Goal: Task Accomplishment & Management: Manage account settings

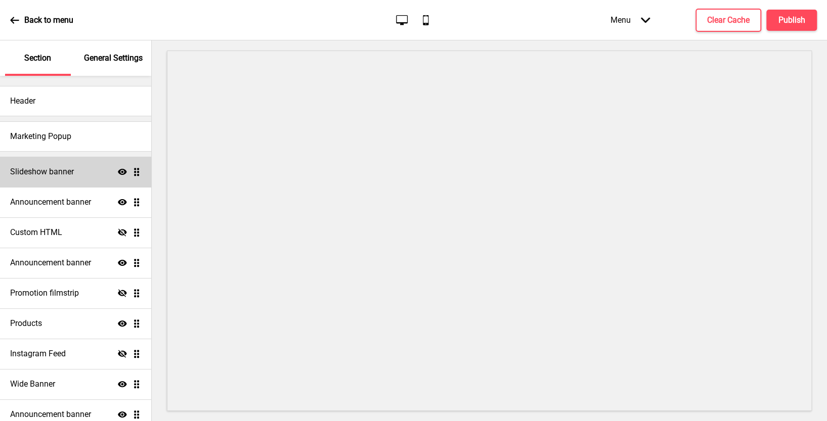
click at [78, 181] on div "Slideshow banner Show Drag" at bounding box center [75, 172] width 151 height 30
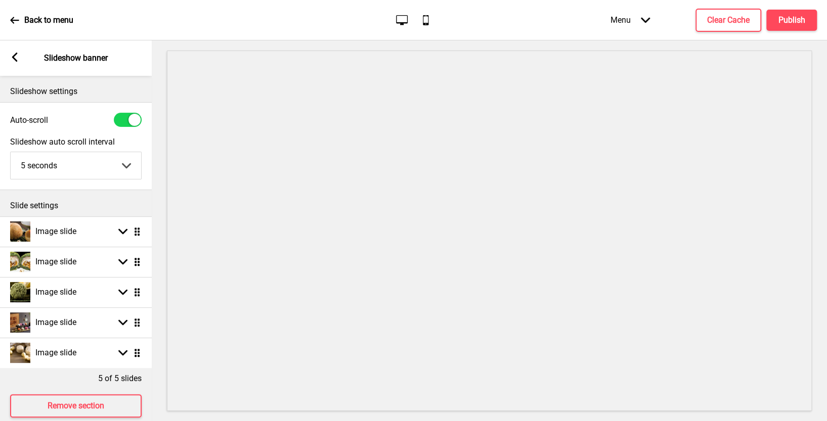
click at [14, 58] on icon at bounding box center [15, 57] width 6 height 9
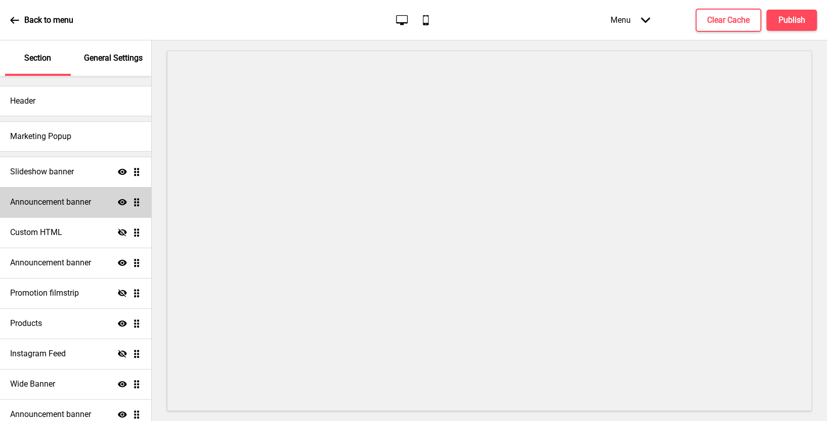
click at [74, 200] on h4 "Announcement banner" at bounding box center [50, 202] width 81 height 11
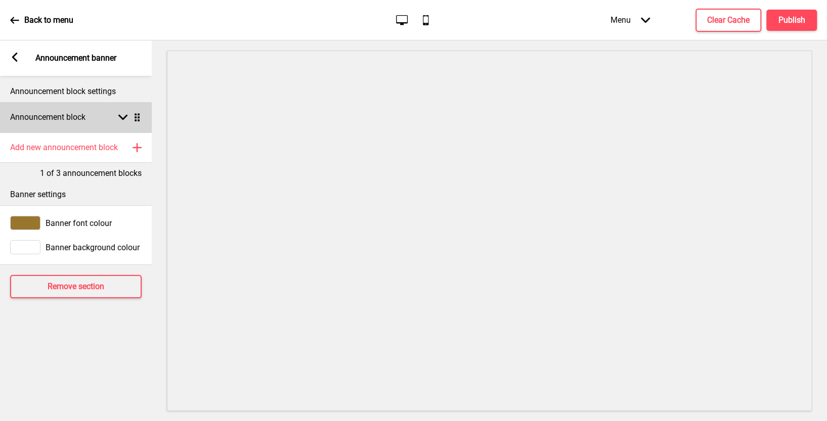
click at [123, 118] on icon at bounding box center [122, 118] width 9 height 6
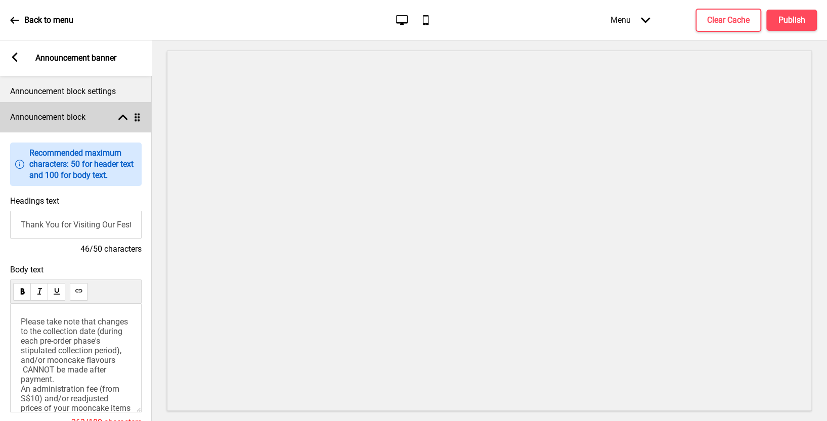
click at [127, 117] on rect at bounding box center [122, 117] width 9 height 9
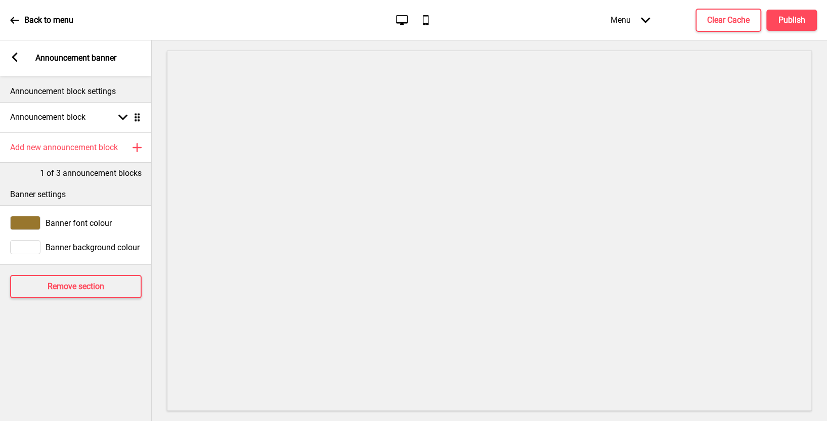
click at [10, 56] on rect at bounding box center [14, 57] width 9 height 9
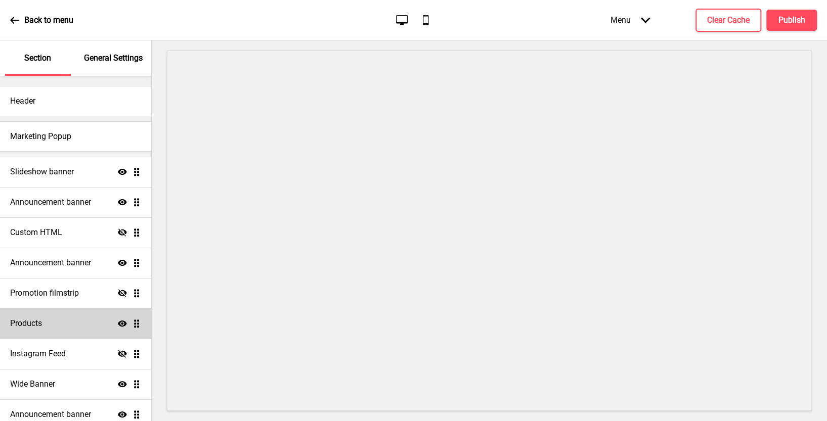
scroll to position [24, 0]
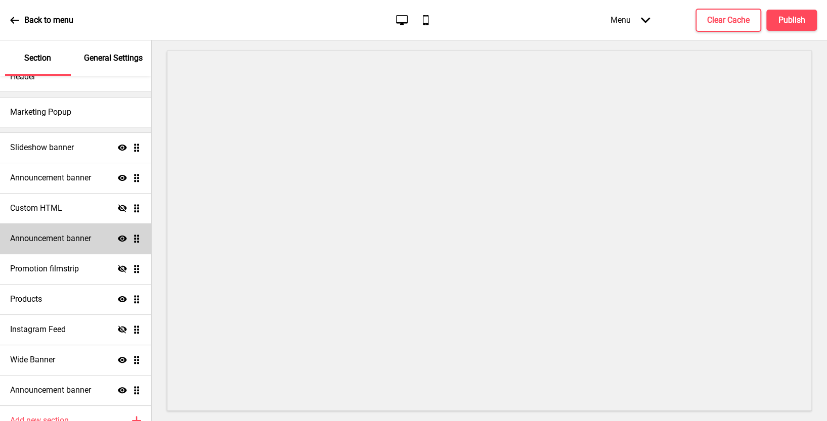
click at [100, 240] on div "Announcement banner Show Drag" at bounding box center [75, 239] width 151 height 30
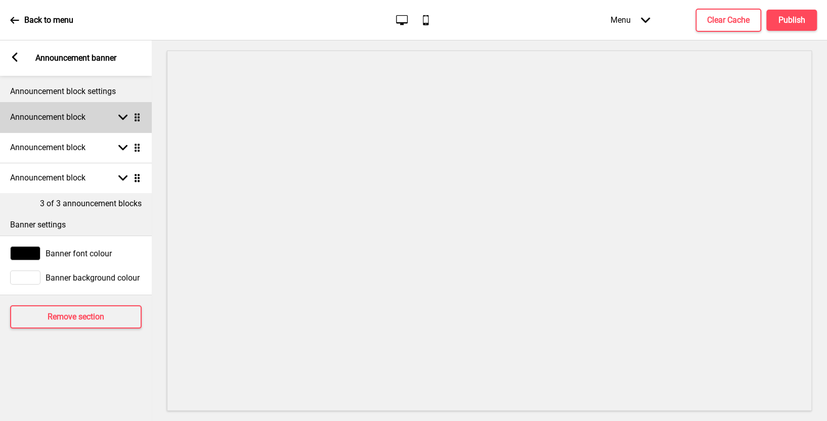
click at [126, 113] on rect at bounding box center [122, 117] width 9 height 9
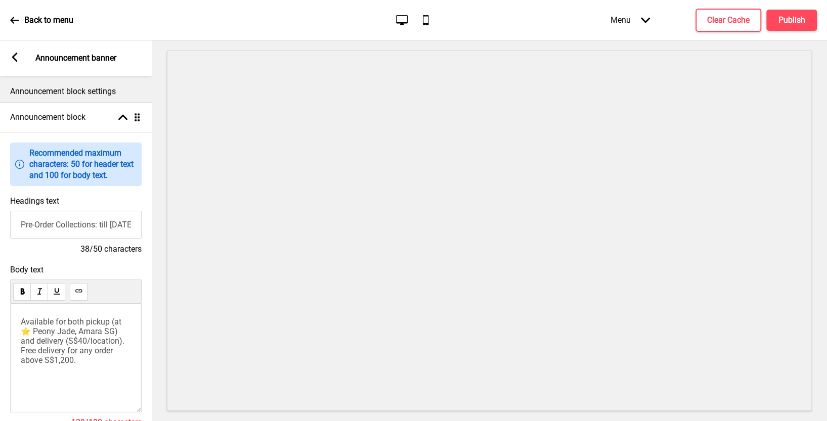
click at [105, 226] on input "Pre-Order Collections: till 6 Oct 2025" at bounding box center [76, 225] width 132 height 28
click at [117, 227] on input "Pre-Order Collections: till 6 Oct 2025" at bounding box center [76, 225] width 132 height 28
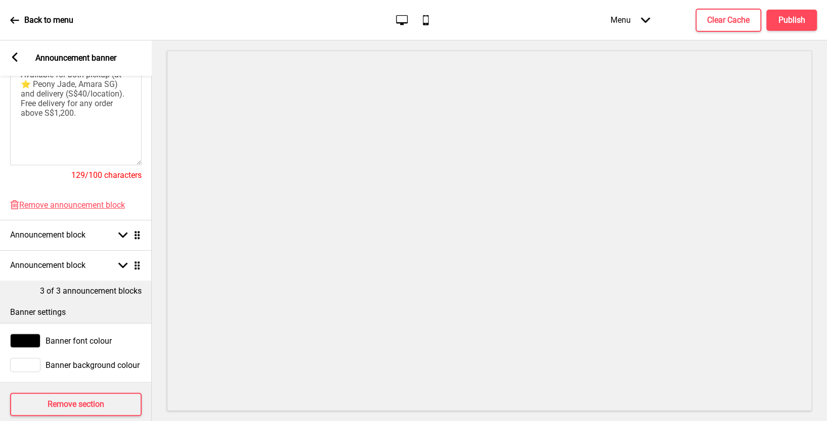
scroll to position [257, 0]
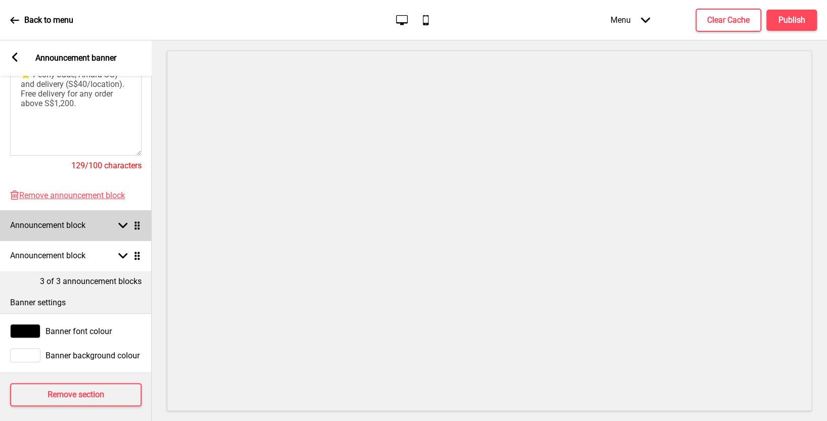
type input "Pre-Order Collections: till 9 Oct 2025"
click at [121, 231] on div "Announcement block Arrow down Drag" at bounding box center [76, 225] width 152 height 30
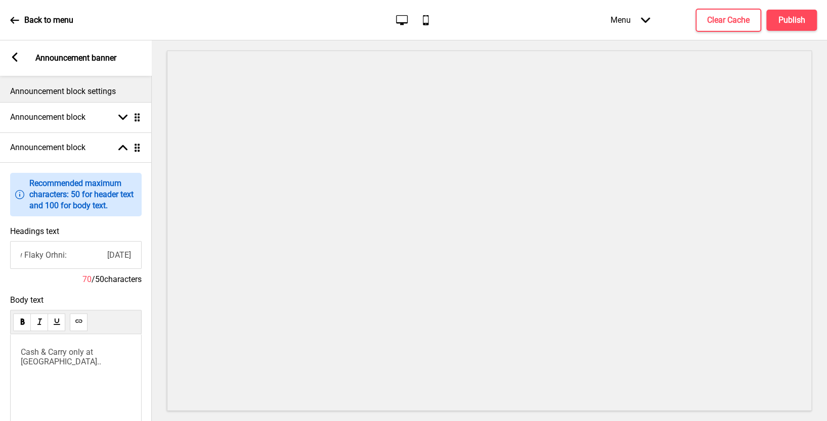
scroll to position [0, 0]
drag, startPoint x: 19, startPoint y: 257, endPoint x: 72, endPoint y: 256, distance: 52.6
click at [72, 256] on input "Last Pre-order for Teochew Flaky Orhni: 30 Sep 2025" at bounding box center [76, 255] width 132 height 28
type input "Newly Extended Order for Teochew Flaky Orhni: 8 Oct 2025"
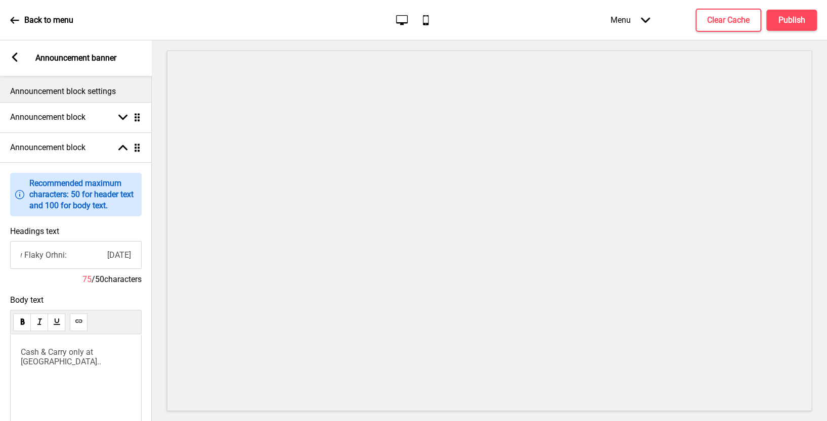
click at [51, 362] on span "Cash & Carry only at Takashimaya B2 & Amara SG Hotel Lobby.." at bounding box center [61, 357] width 80 height 19
drag, startPoint x: 89, startPoint y: 362, endPoint x: 21, endPoint y: 363, distance: 67.3
click at [21, 363] on span "Cash & Carry only at Takashimaya B2 & Amara SG Hotel Lobby.." at bounding box center [61, 357] width 80 height 19
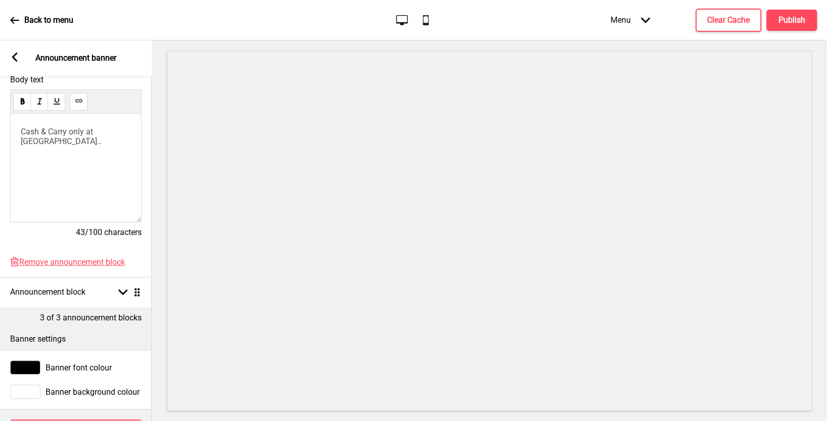
scroll to position [261, 0]
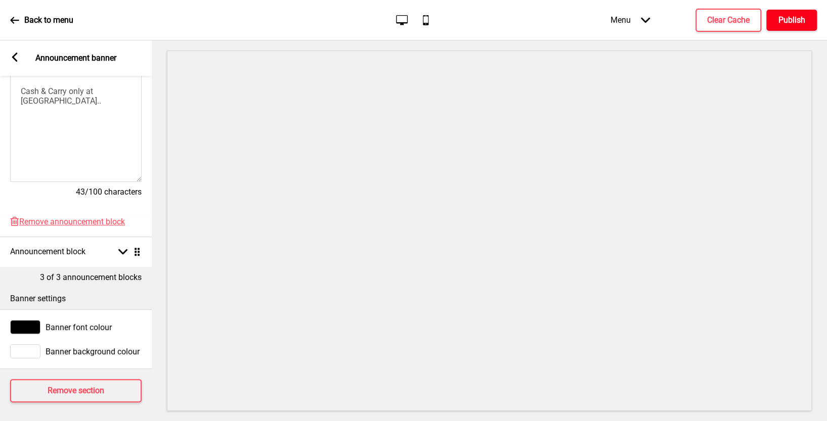
click at [787, 17] on h4 "Publish" at bounding box center [792, 20] width 27 height 11
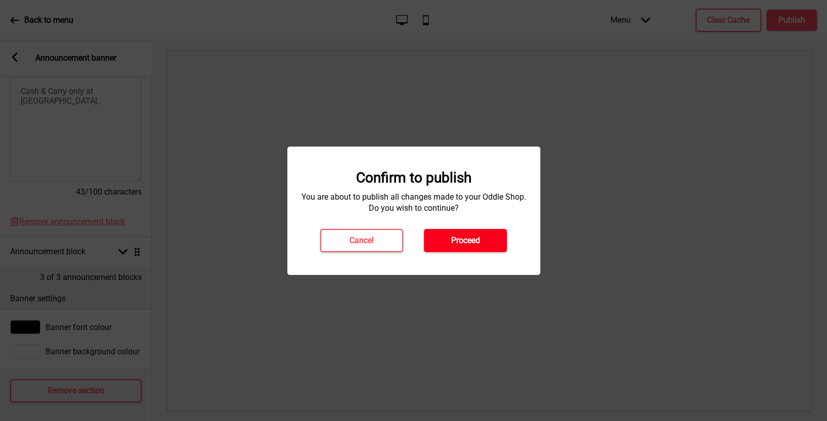
click at [448, 238] on button "Proceed" at bounding box center [465, 240] width 83 height 23
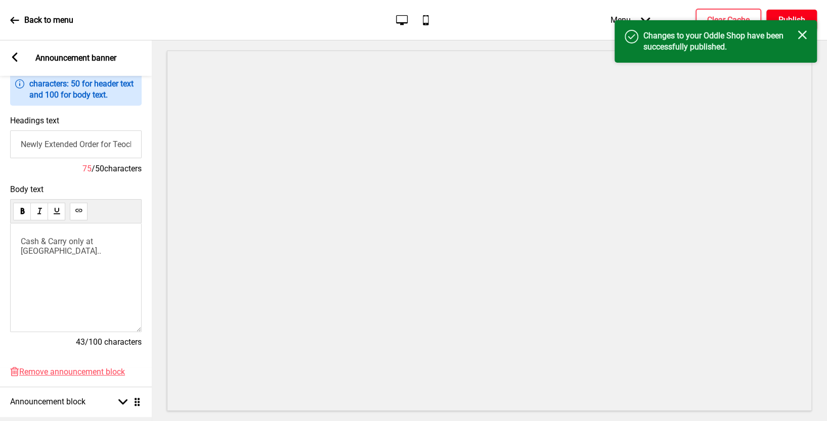
scroll to position [0, 0]
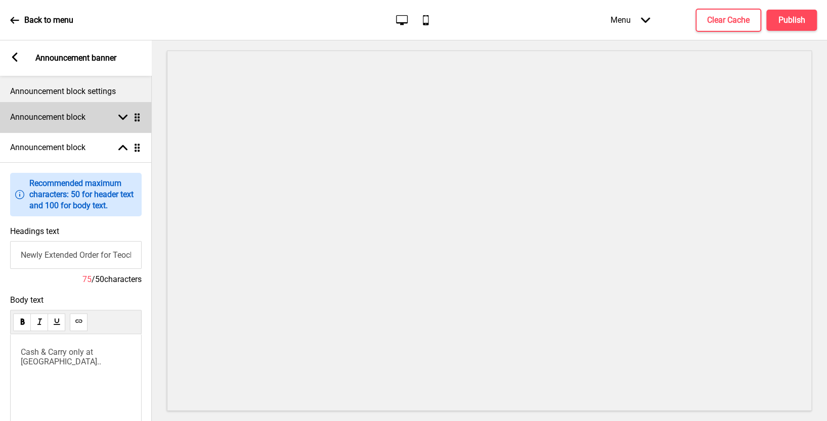
click at [121, 122] on div "Announcement block Arrow down Drag" at bounding box center [76, 117] width 152 height 30
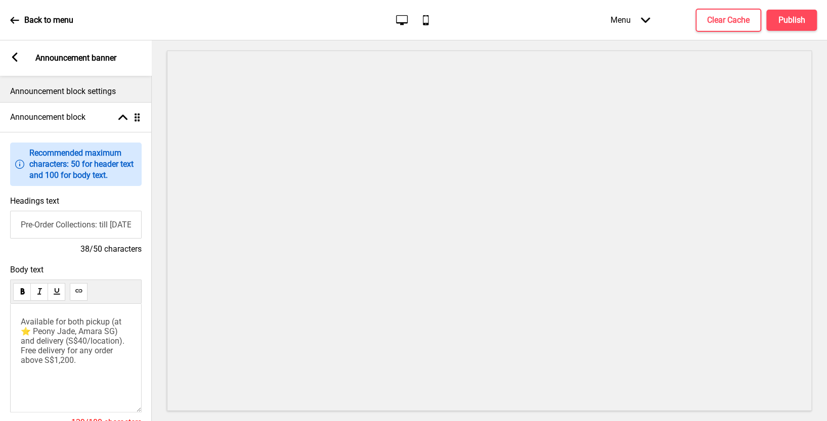
click at [14, 55] on icon at bounding box center [15, 57] width 6 height 9
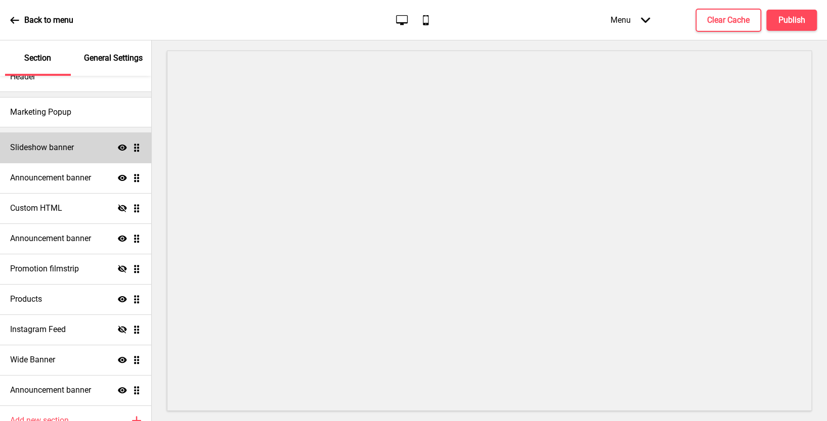
click at [79, 156] on div "Slideshow banner Show Drag" at bounding box center [75, 148] width 151 height 30
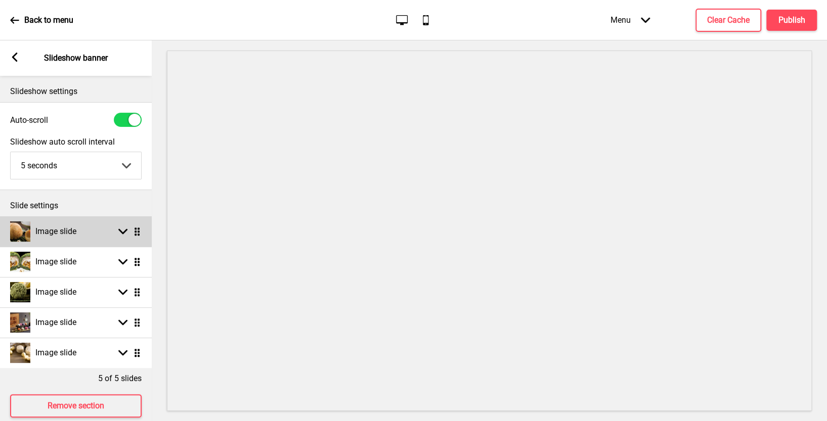
click at [96, 236] on div "Image slide Arrow down Drag" at bounding box center [76, 232] width 152 height 30
select select "left"
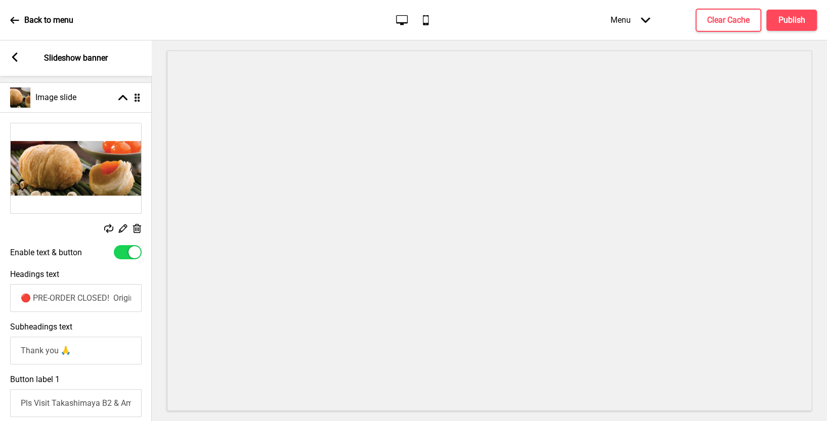
scroll to position [135, 0]
drag, startPoint x: 31, startPoint y: 298, endPoint x: 110, endPoint y: 297, distance: 78.9
click at [110, 297] on input "🔴 PRE-ORDER CLOSED! Original Ex-Crown Prince Hotel's Flaky Teochew Orhni/Yam Mc…" at bounding box center [76, 298] width 132 height 28
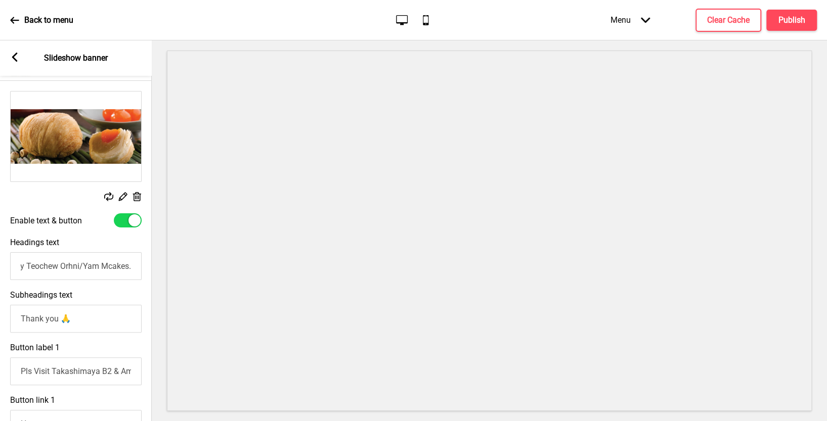
scroll to position [171, 0]
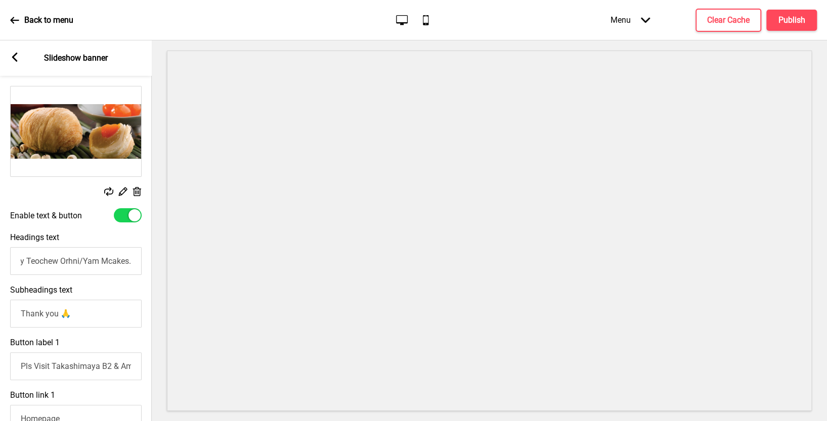
type input "🟢 LATEST & LAST BATCH! Original Ex-Crown Prince Hotel's Flaky Teochew Orhni/Yam…"
drag, startPoint x: 53, startPoint y: 367, endPoint x: 112, endPoint y: 367, distance: 59.2
click at [112, 367] on input "Pls Visit Takashimaya B2 & Amara Hotel Lobby for onsite purchase." at bounding box center [76, 367] width 132 height 28
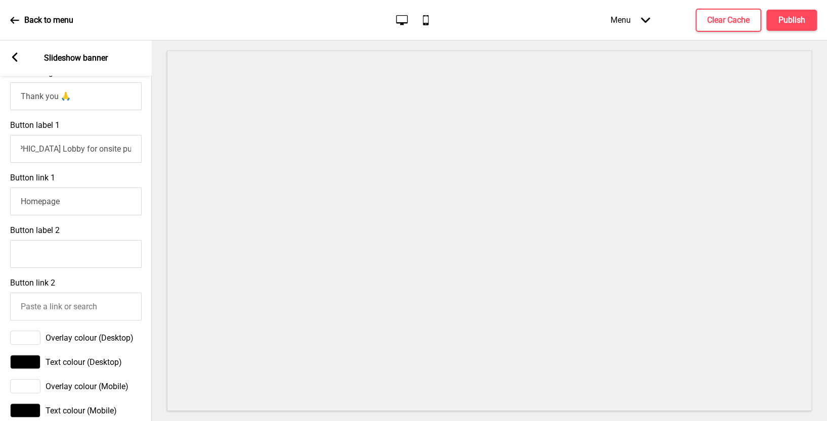
scroll to position [390, 0]
type input "Pls Visit Our Restnt at Amara Hotel Lobby for onsite purchase."
click at [792, 15] on h4 "Publish" at bounding box center [792, 20] width 27 height 11
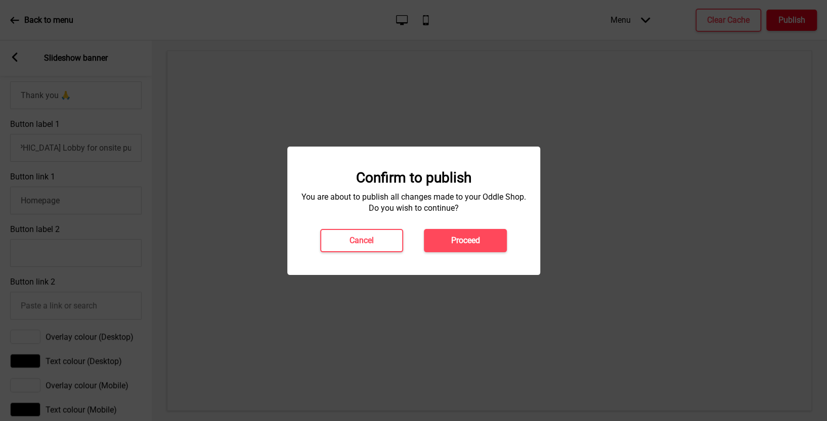
scroll to position [0, 0]
click at [463, 249] on button "Proceed" at bounding box center [465, 240] width 83 height 23
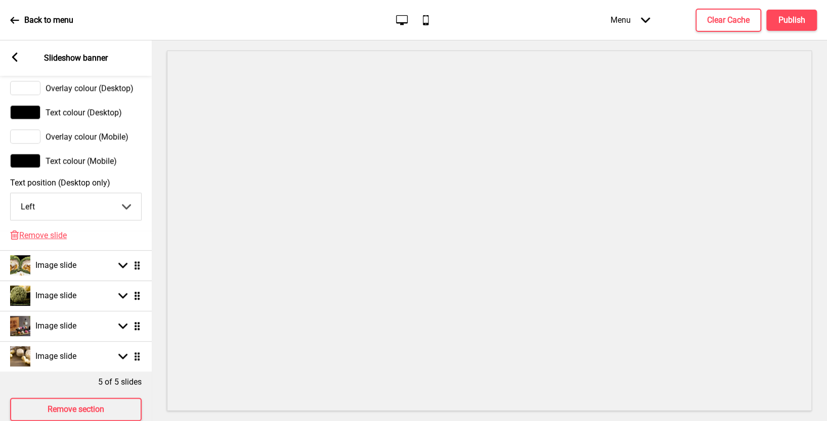
scroll to position [652, 0]
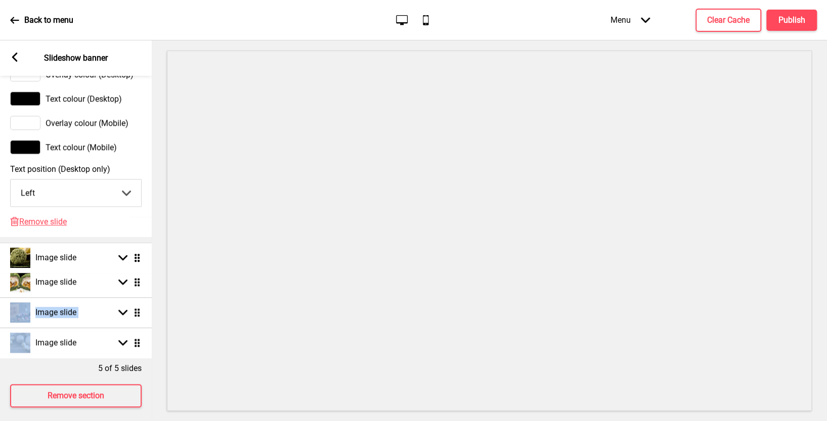
drag, startPoint x: 140, startPoint y: 284, endPoint x: 130, endPoint y: 259, distance: 27.1
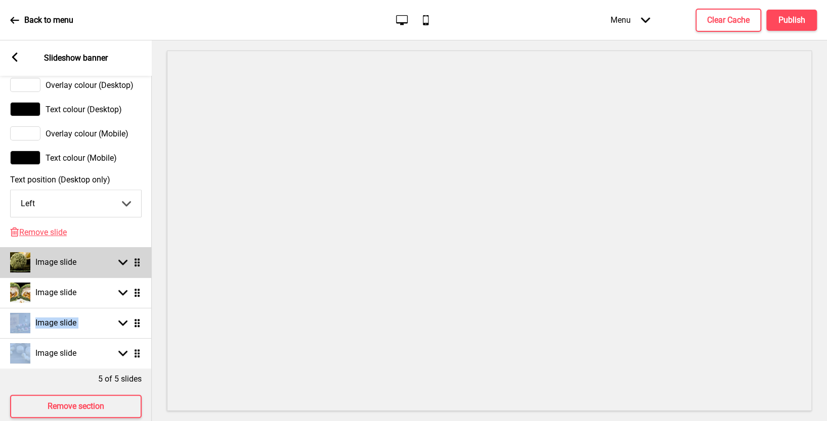
scroll to position [658, 0]
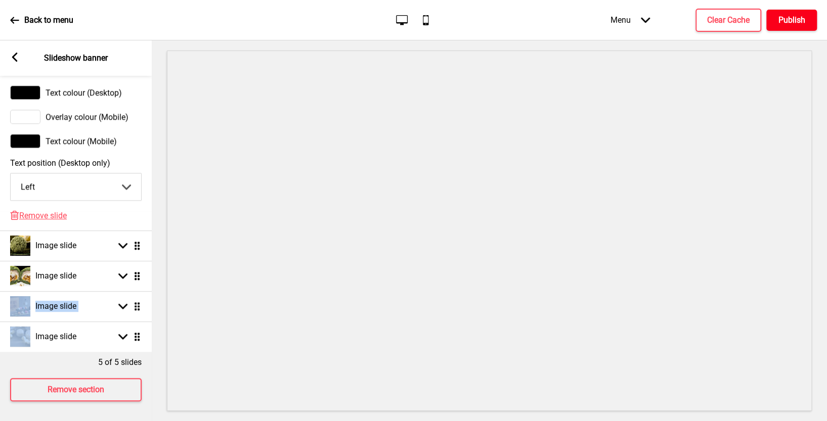
click at [788, 20] on h4 "Publish" at bounding box center [792, 20] width 27 height 11
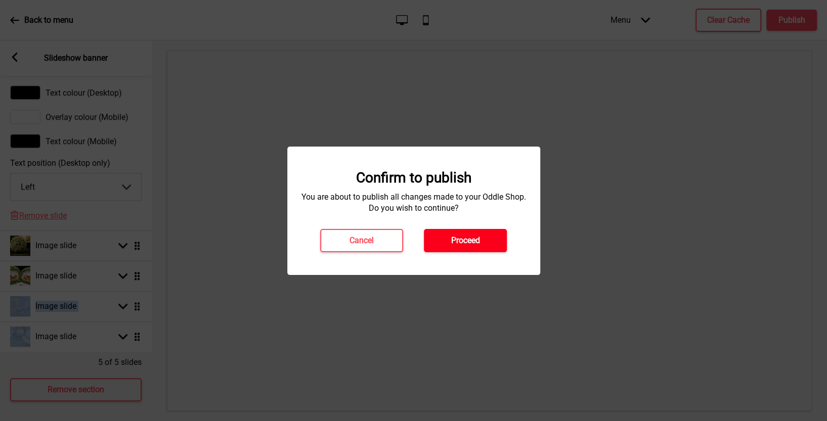
click at [464, 236] on h4 "Proceed" at bounding box center [465, 240] width 29 height 11
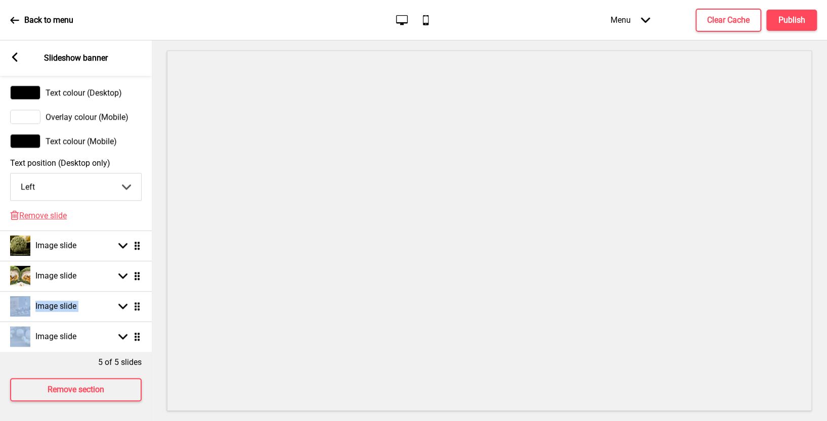
click at [29, 24] on p "Back to menu" at bounding box center [48, 20] width 49 height 11
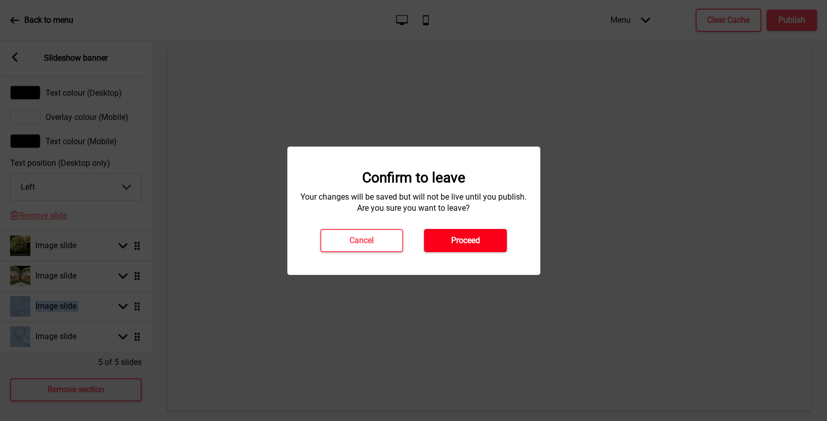
click at [478, 245] on h4 "Proceed" at bounding box center [465, 240] width 29 height 11
